Goal: Task Accomplishment & Management: Use online tool/utility

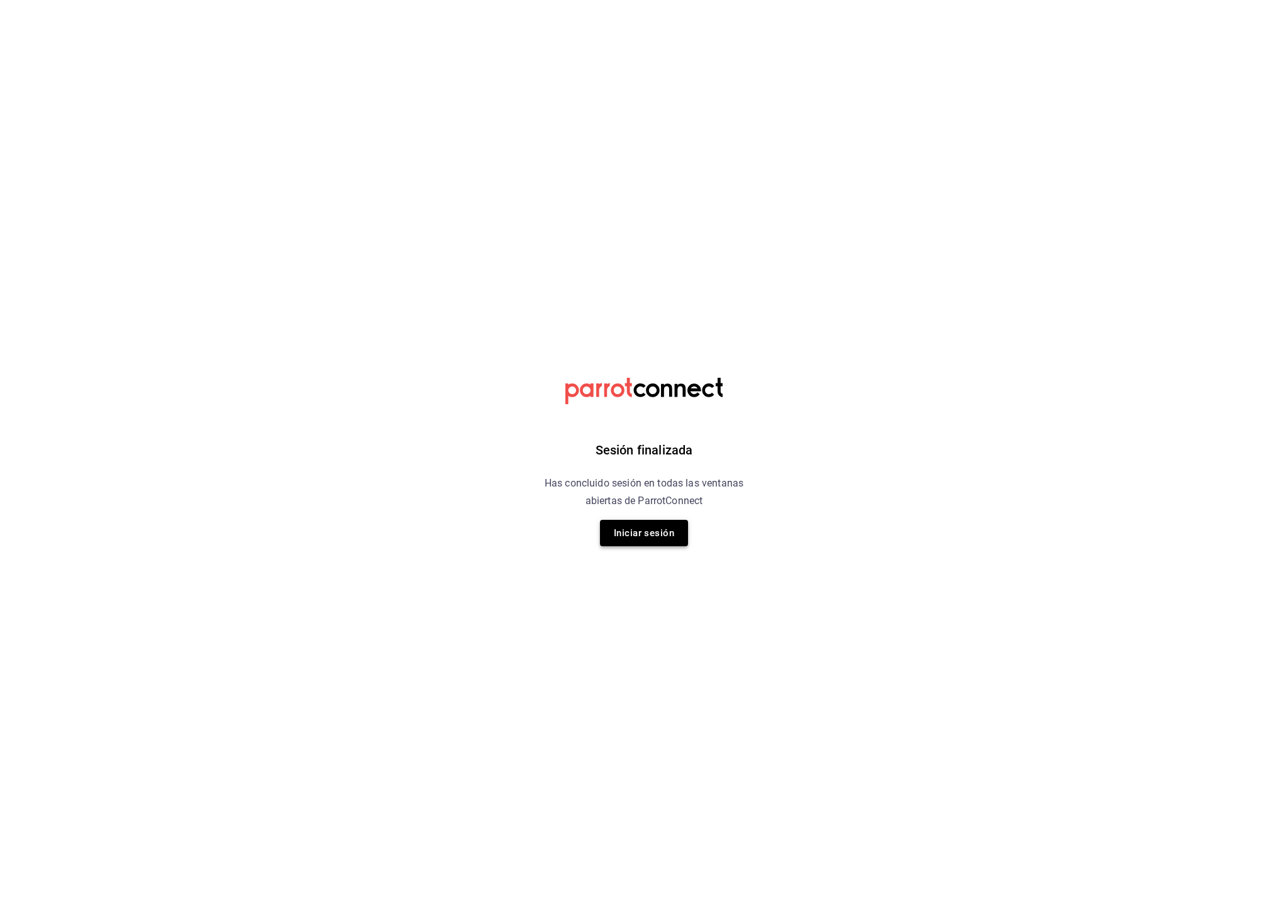
click at [631, 529] on button "Iniciar sesión" at bounding box center [644, 533] width 88 height 27
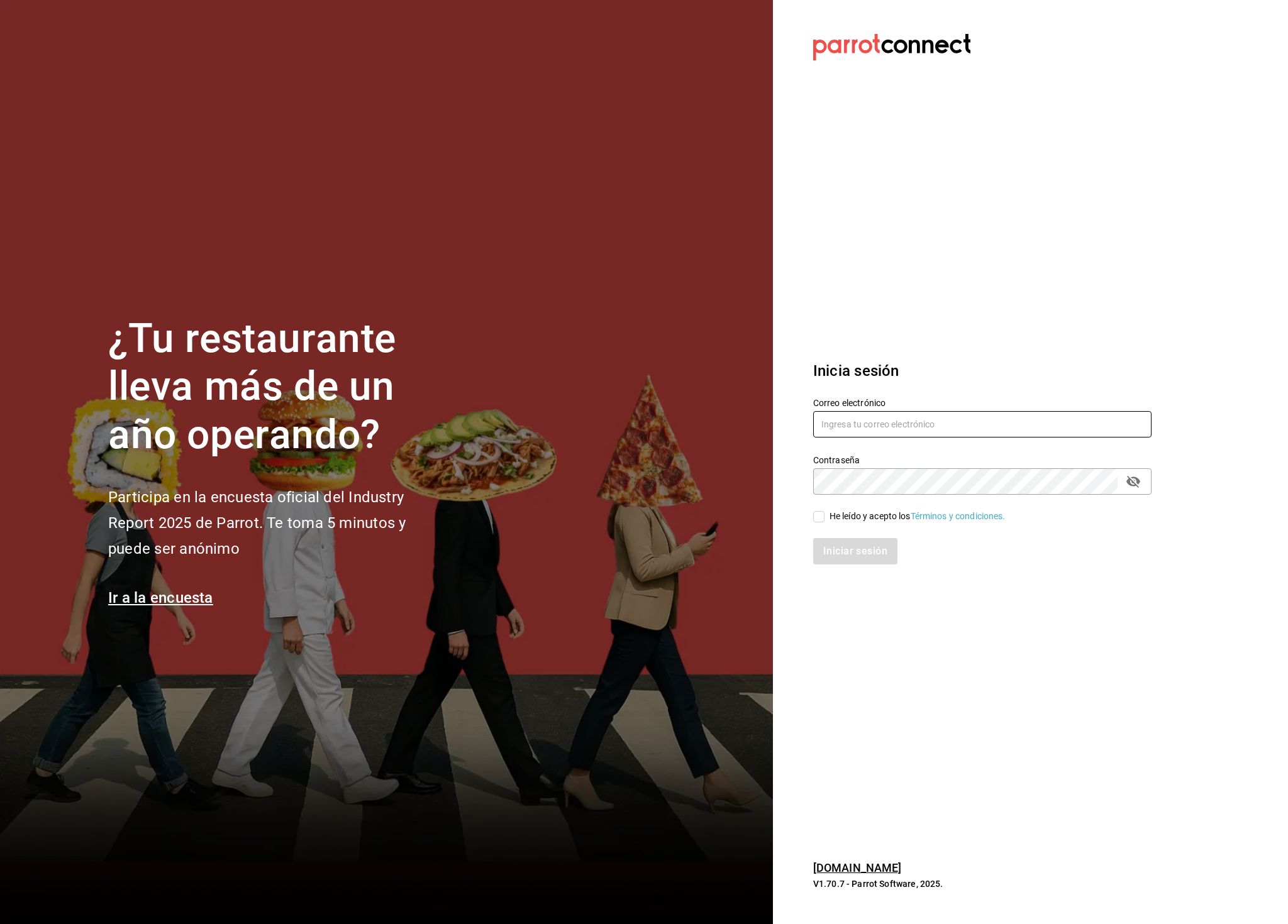
type input "[PERSON_NAME][EMAIL_ADDRESS][PERSON_NAME][DOMAIN_NAME]"
click at [817, 512] on input "He leído y acepto los Términos y condiciones." at bounding box center [818, 516] width 12 height 11
checkbox input "true"
click at [853, 550] on button "Iniciar sesión" at bounding box center [855, 552] width 86 height 27
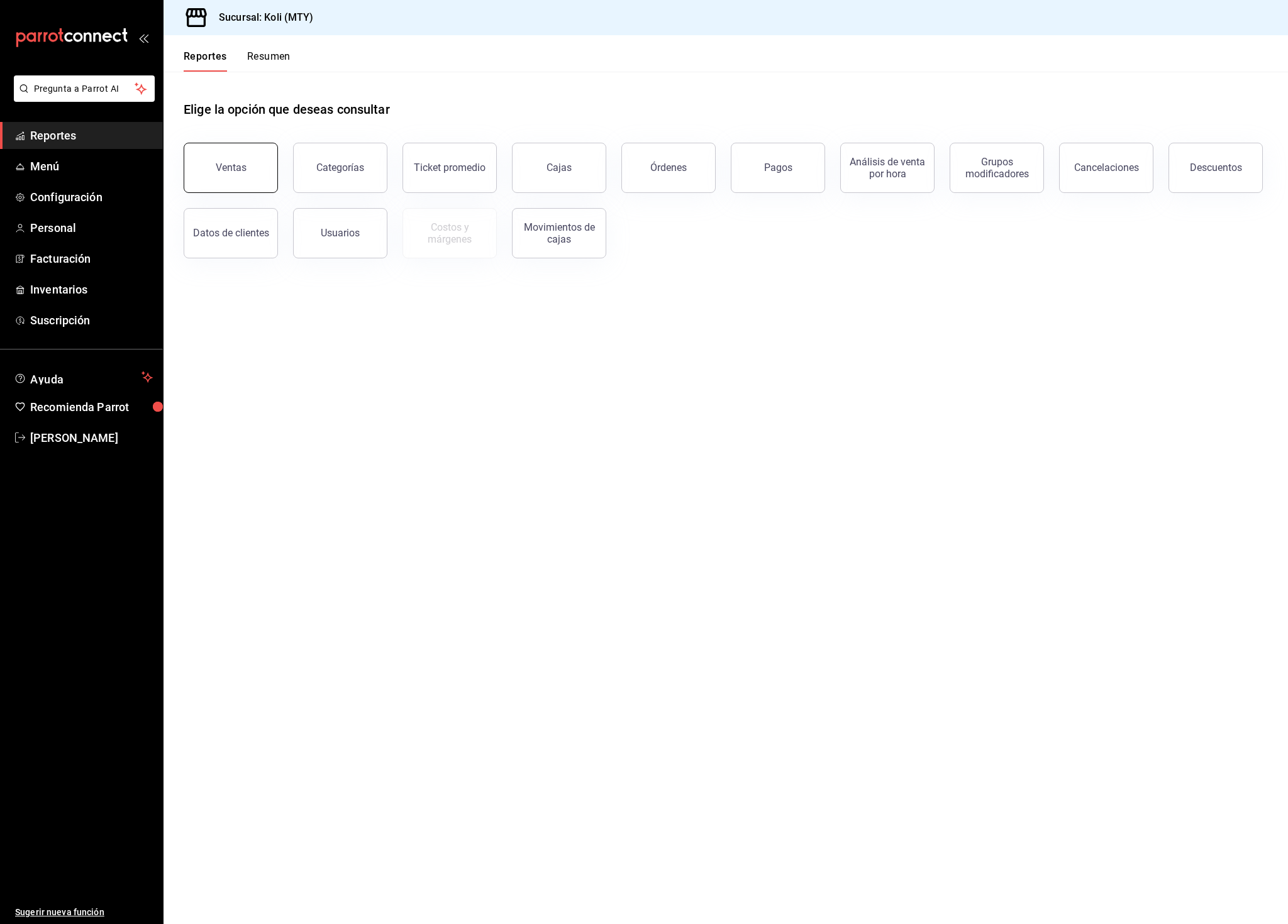
click at [223, 168] on div "Ventas" at bounding box center [231, 168] width 31 height 12
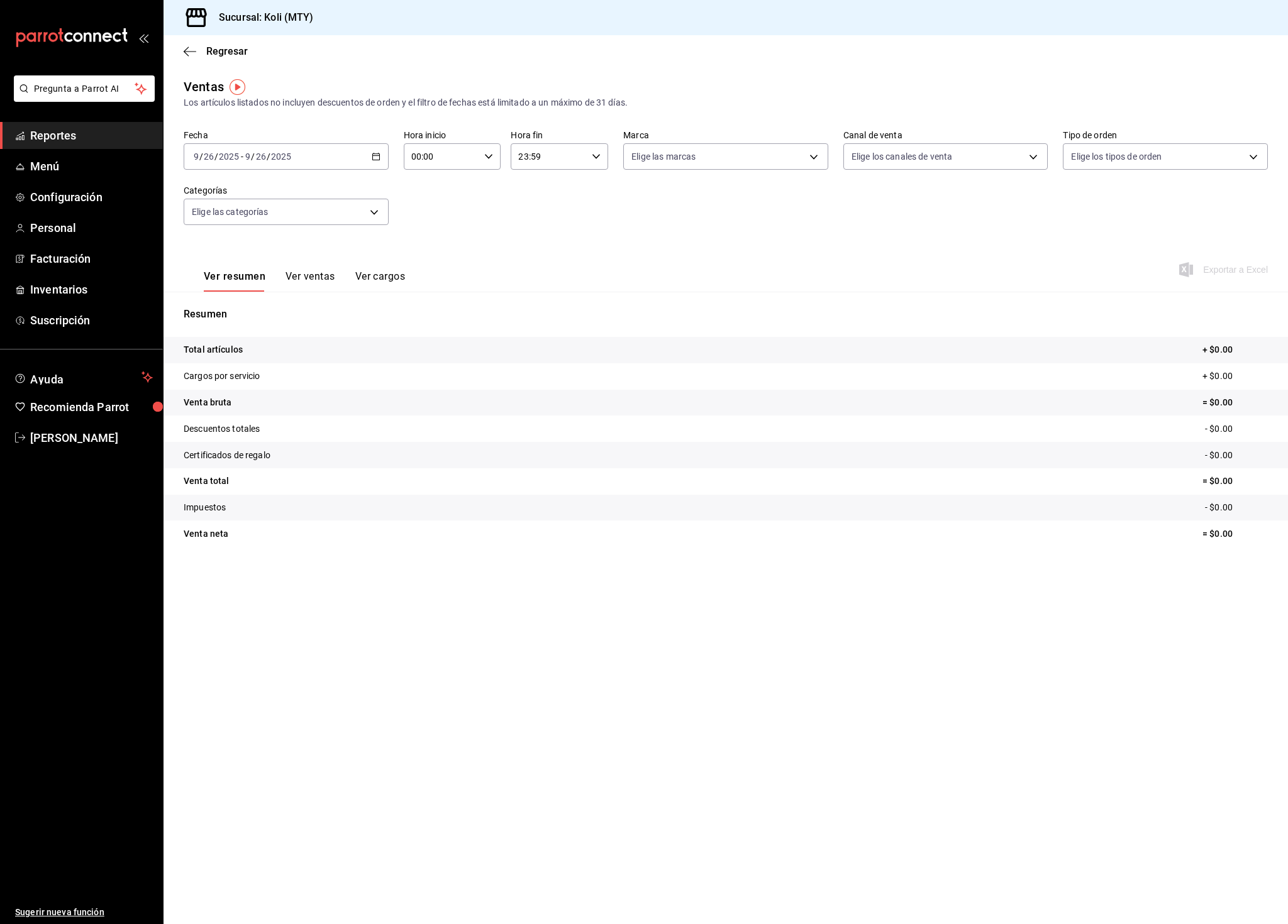
click at [370, 156] on div "2025-09-26 9 / 26 / 2025 - 2025-09-26 9 / 26 / 2025" at bounding box center [287, 157] width 205 height 27
click at [226, 273] on span "Mes actual" at bounding box center [243, 279] width 97 height 13
